Goal: Find specific page/section: Find specific page/section

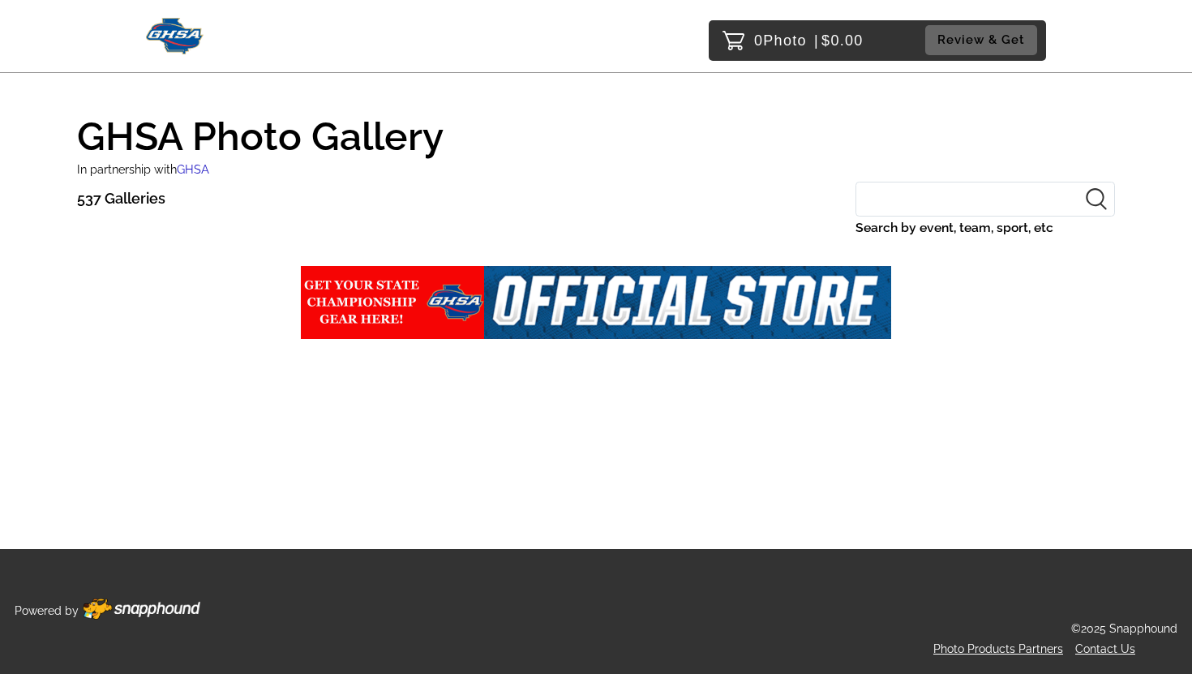
click at [919, 195] on input "Search by event, team, sport, etc" at bounding box center [986, 199] width 260 height 35
type input "Literary 2025"
click at [985, 199] on input "Literary 2025" at bounding box center [986, 199] width 260 height 35
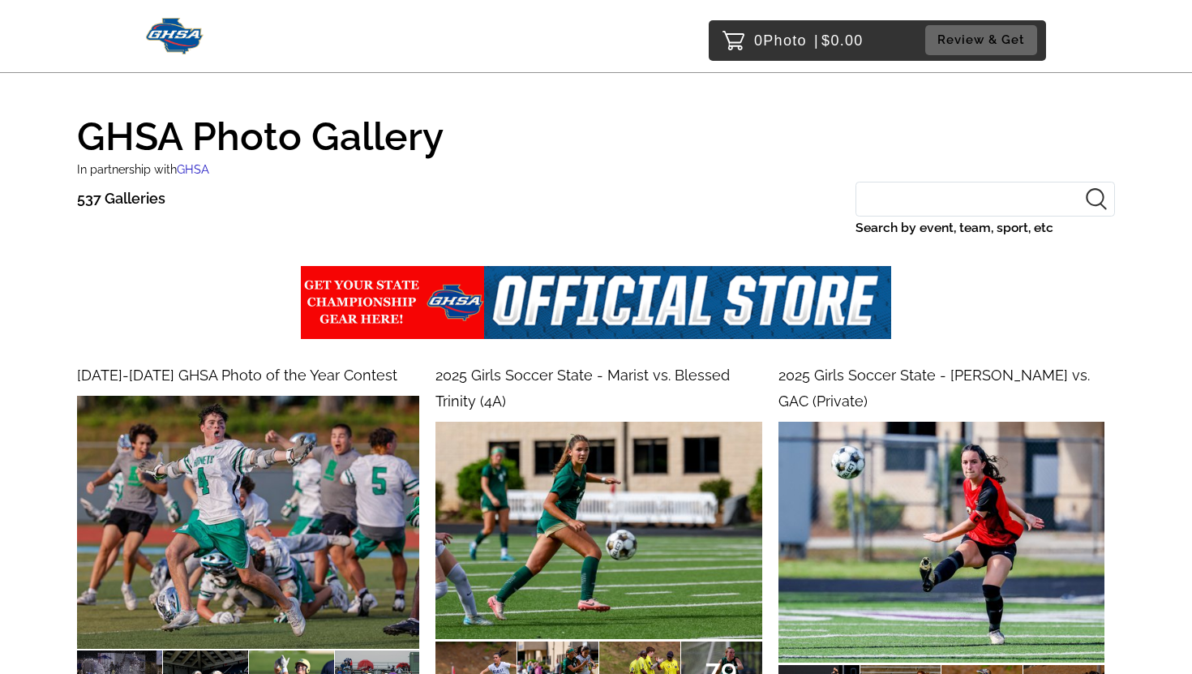
click at [917, 204] on input "Search by event, team, sport, etc" at bounding box center [986, 199] width 260 height 35
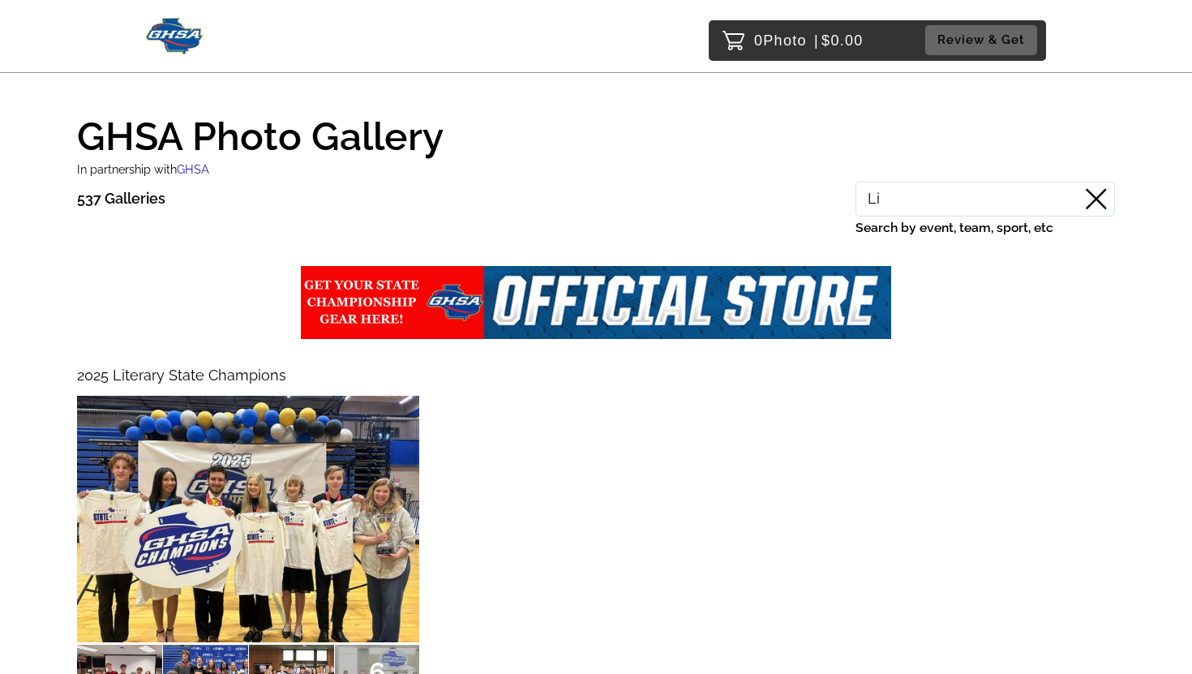
type input "L"
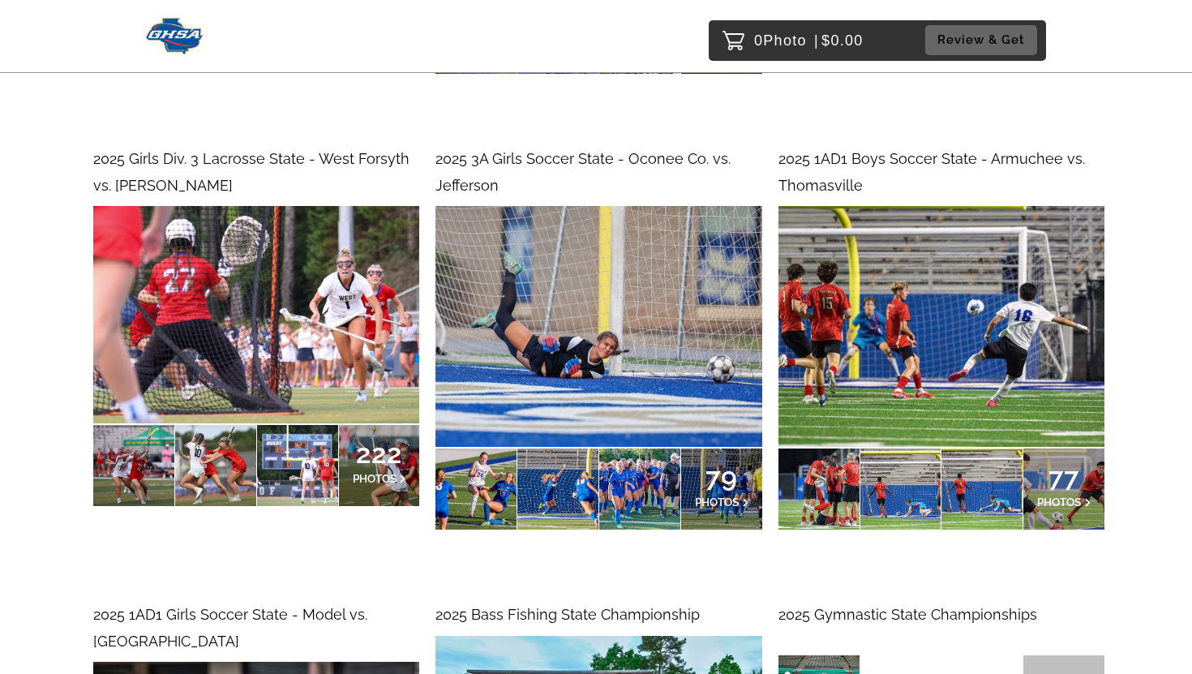
scroll to position [4022, 0]
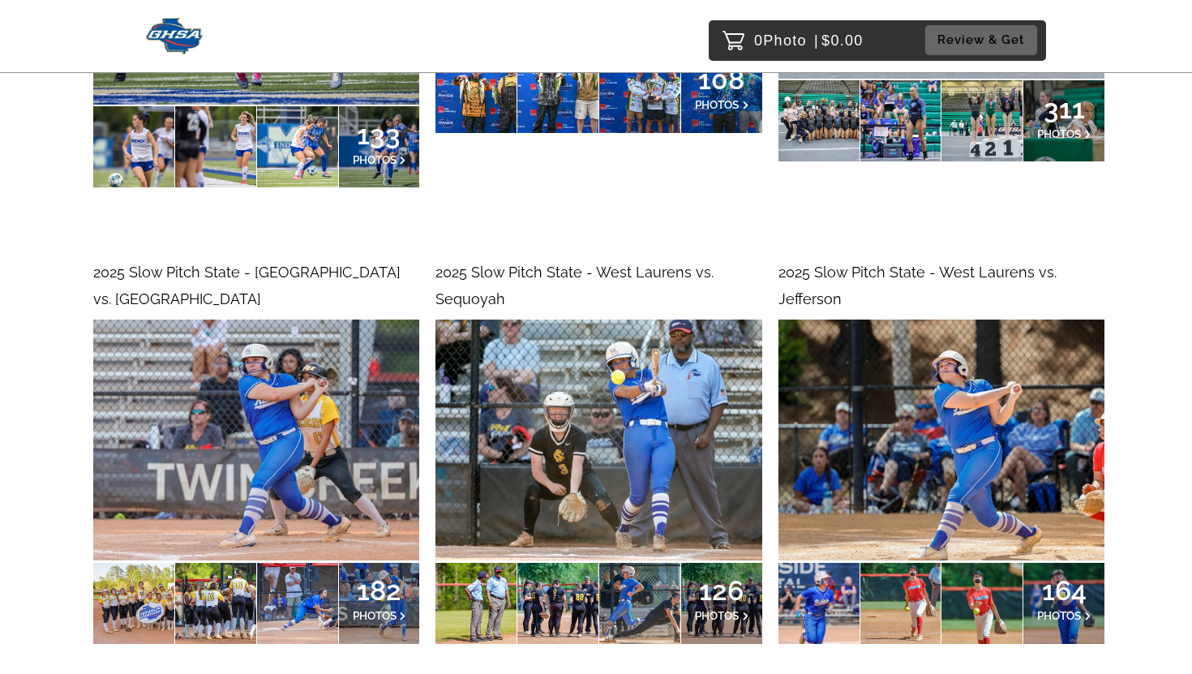
scroll to position [4830, 0]
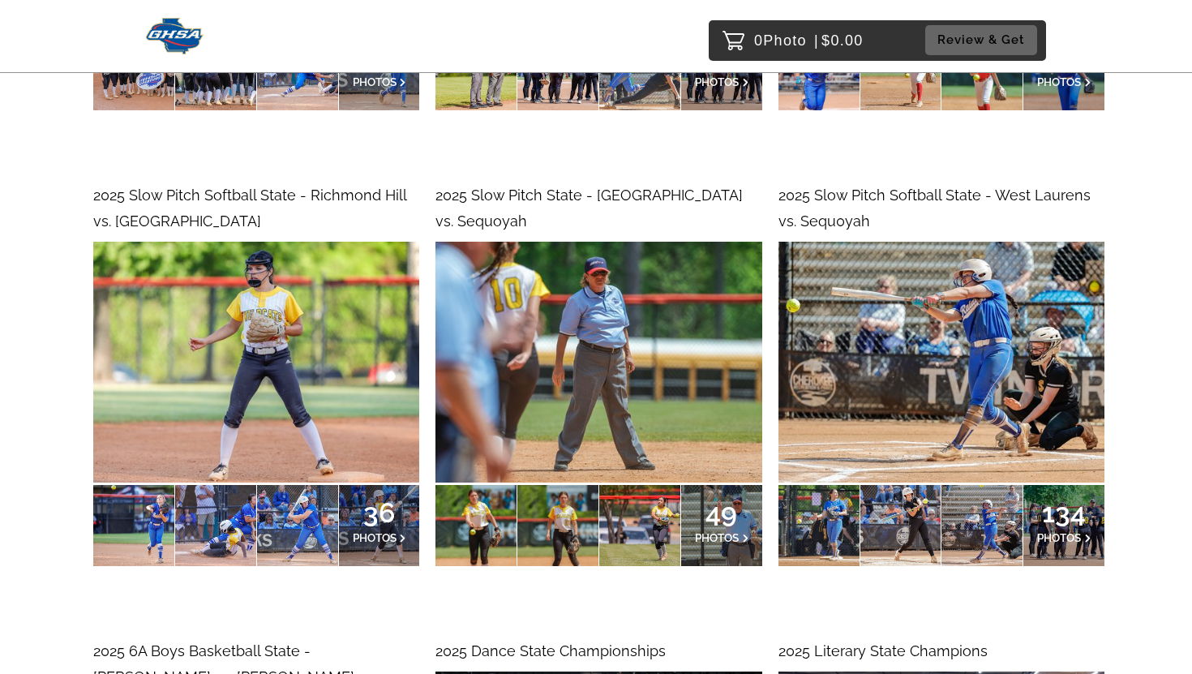
scroll to position [5598, 0]
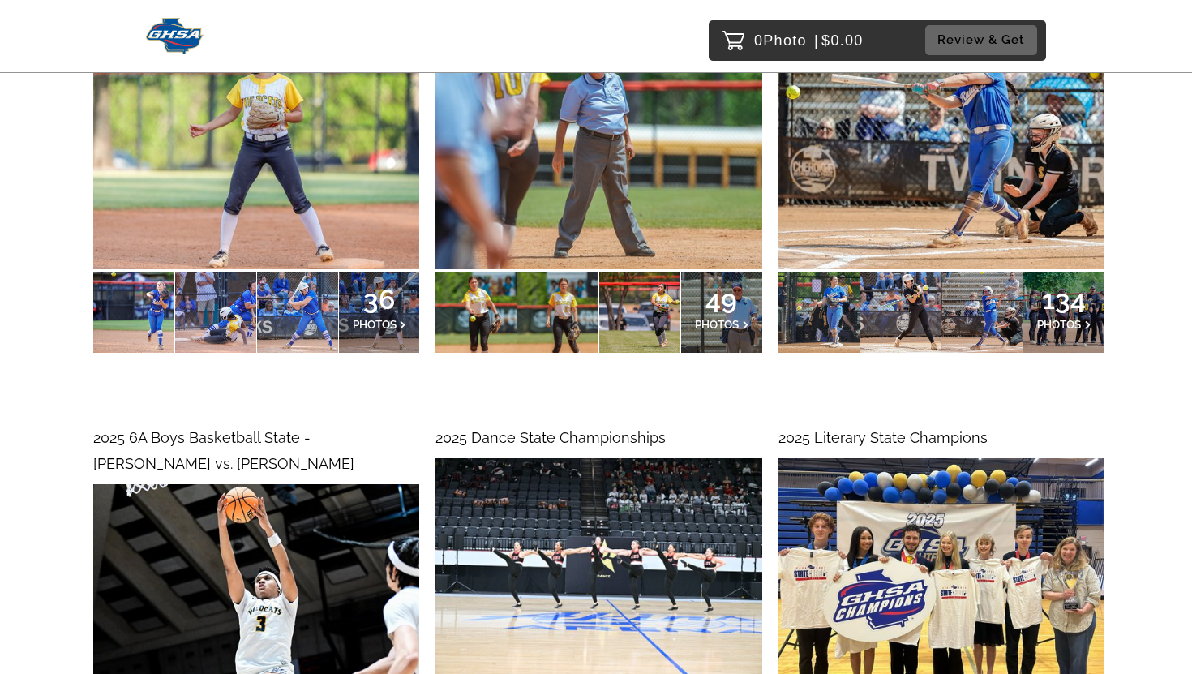
scroll to position [5557, 0]
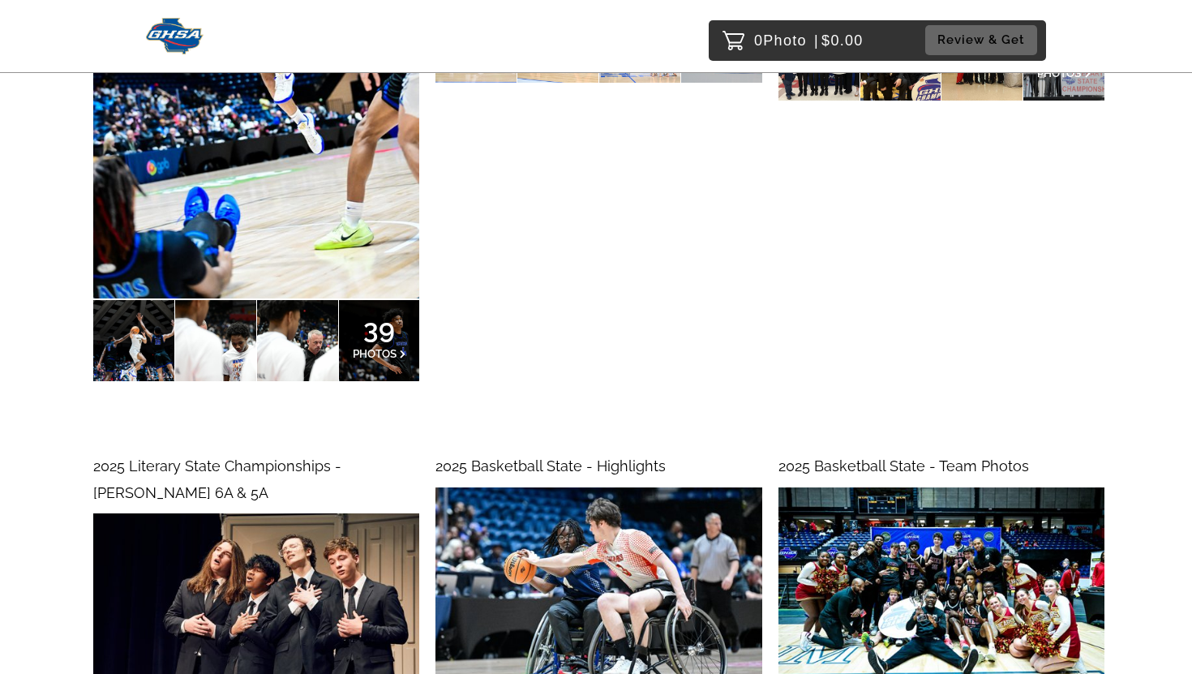
scroll to position [6463, 0]
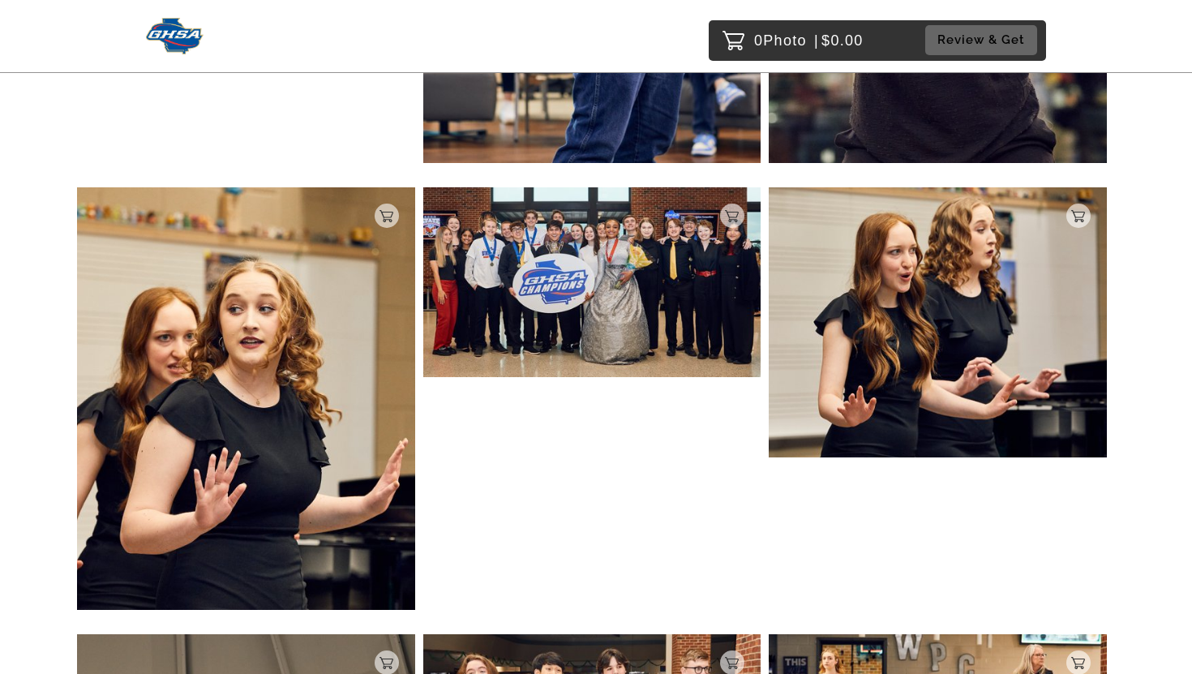
scroll to position [1153, 0]
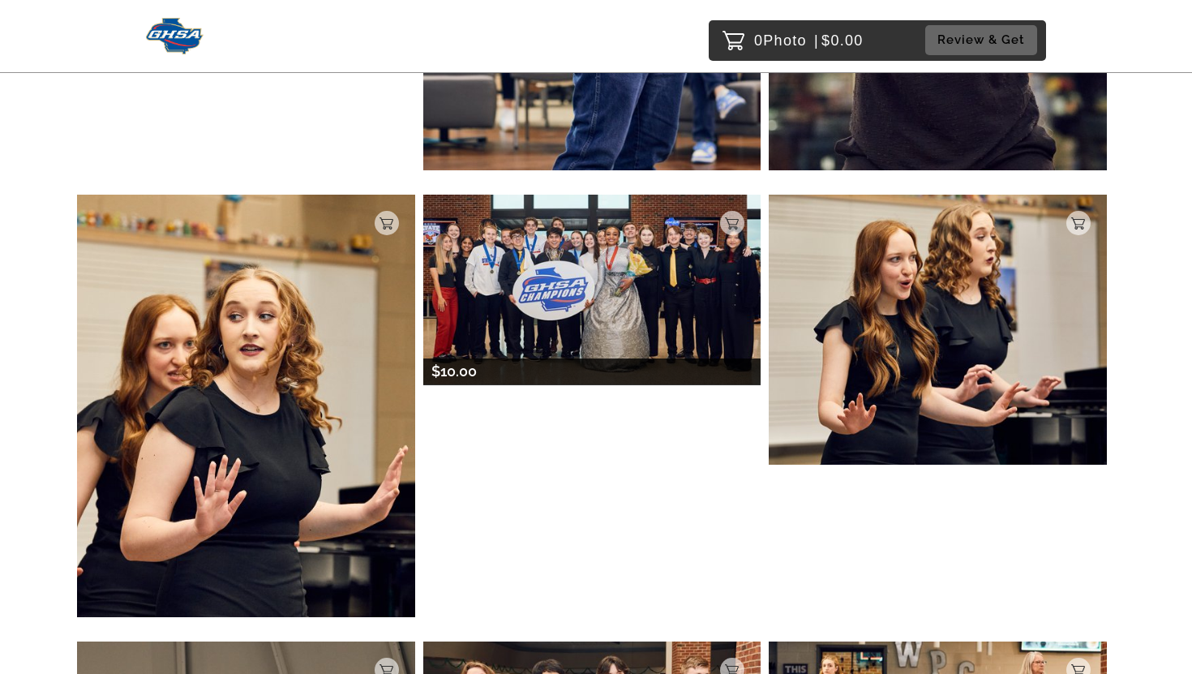
click at [538, 227] on img at bounding box center [592, 290] width 338 height 190
